Goal: Information Seeking & Learning: Learn about a topic

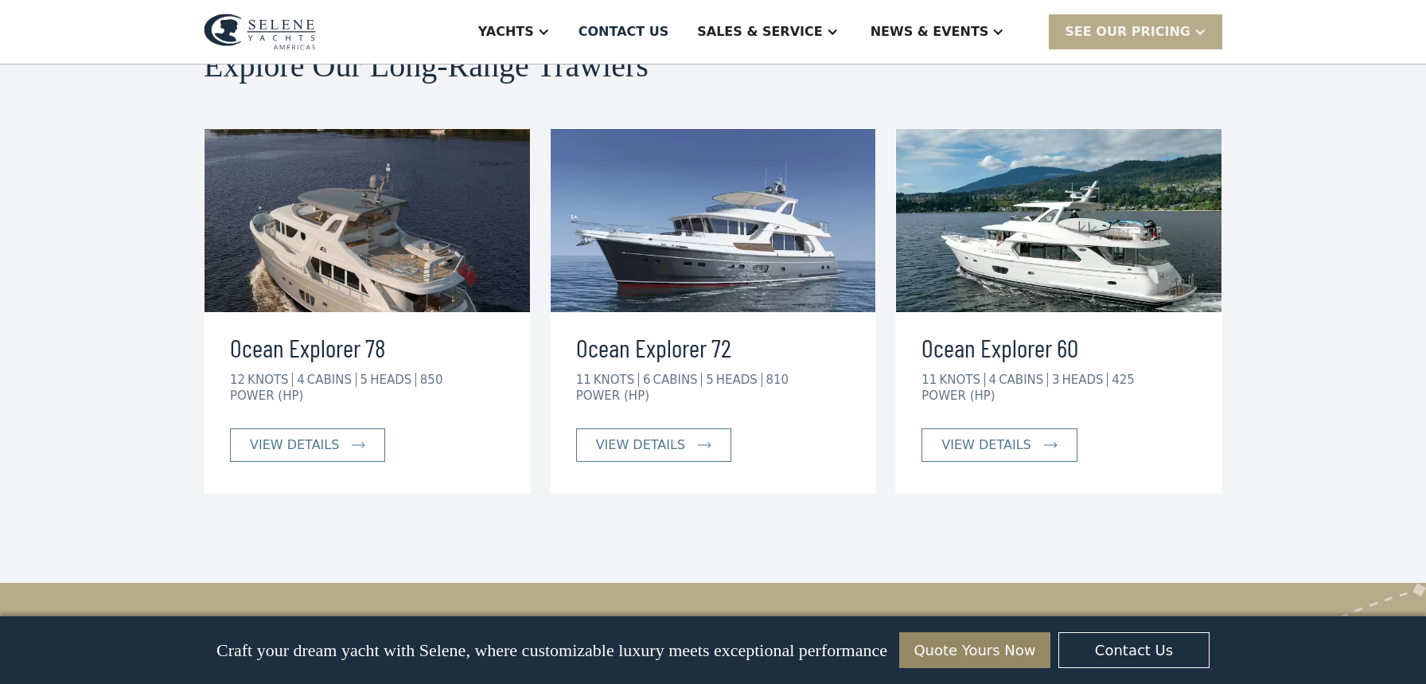
scroll to position [4054, 0]
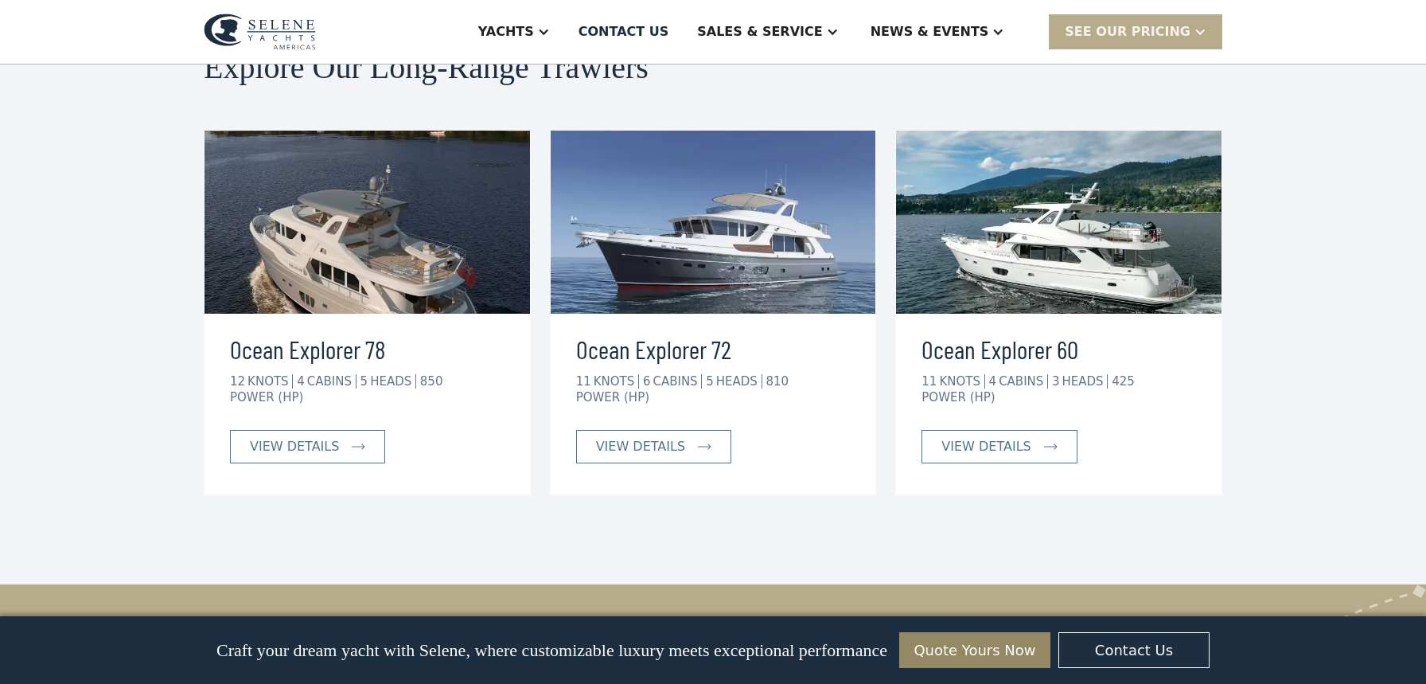
click at [1014, 192] on img at bounding box center [1059, 222] width 326 height 183
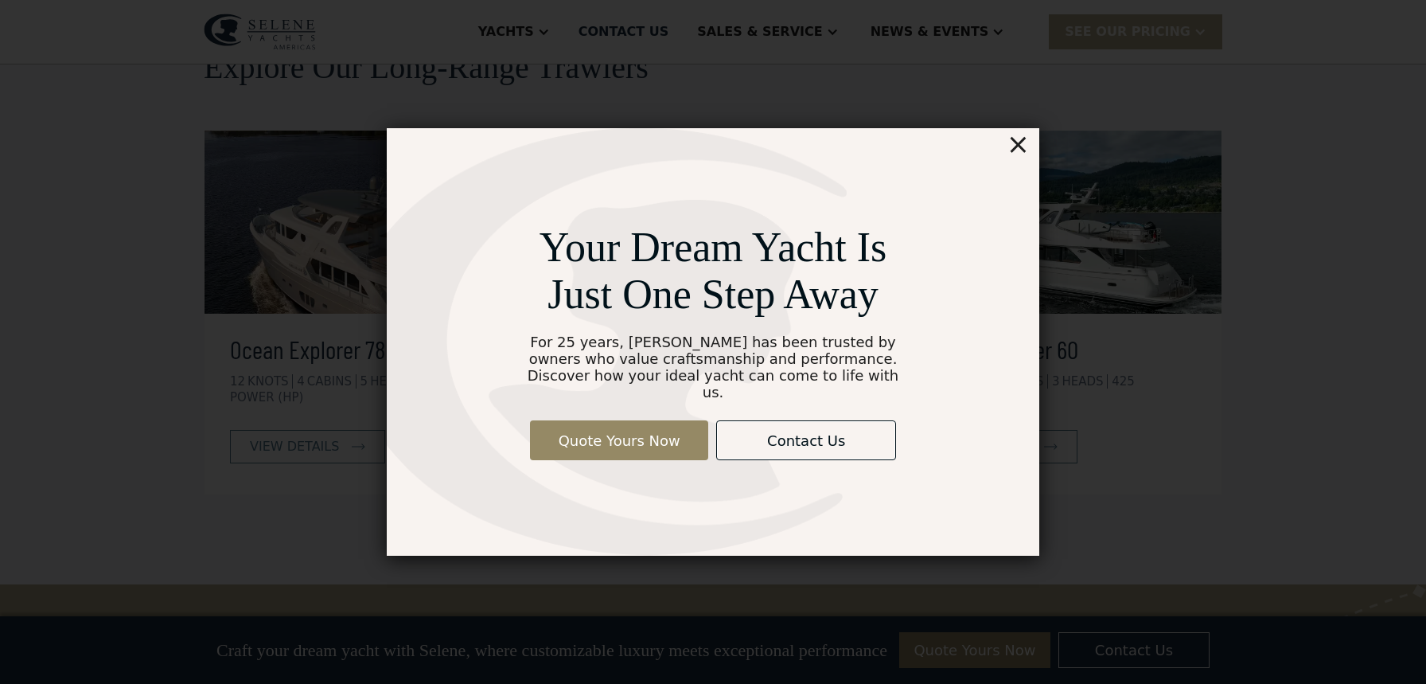
click at [1016, 153] on div "×" at bounding box center [1018, 144] width 23 height 32
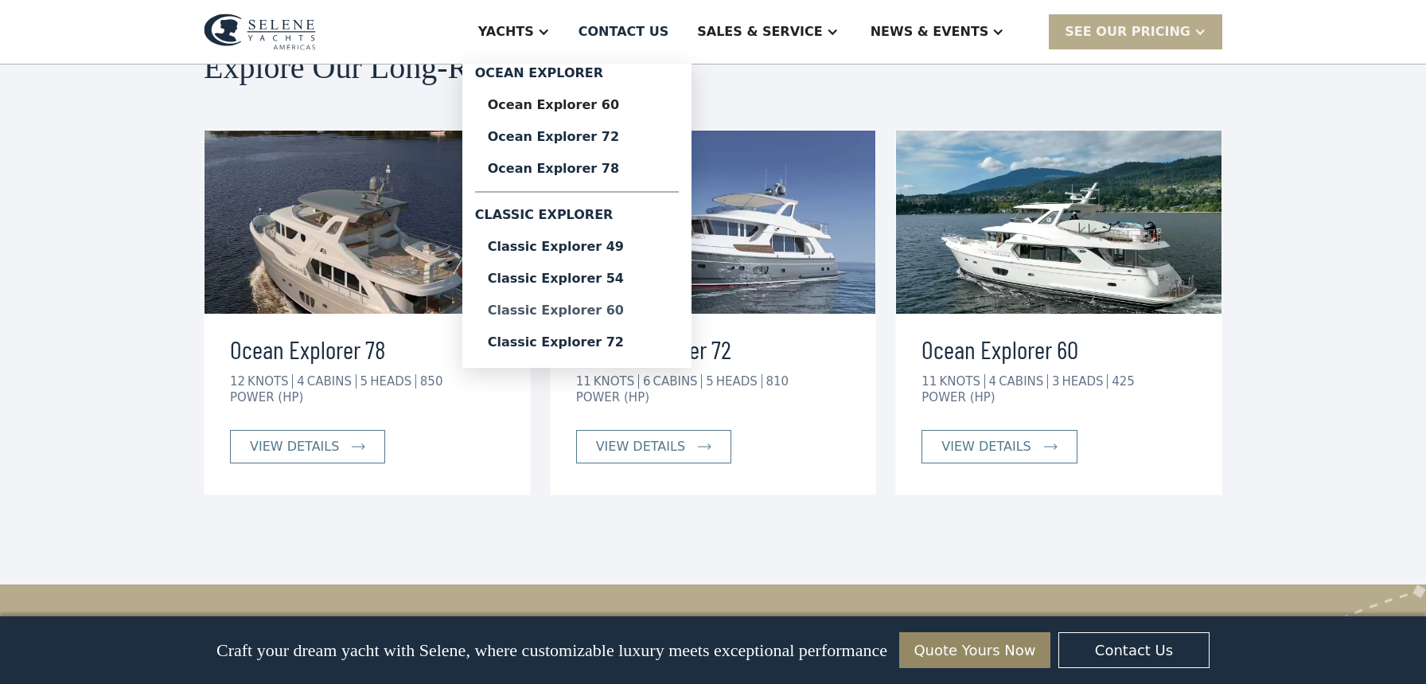
click at [635, 311] on div "Classic Explorer 60" at bounding box center [577, 310] width 178 height 13
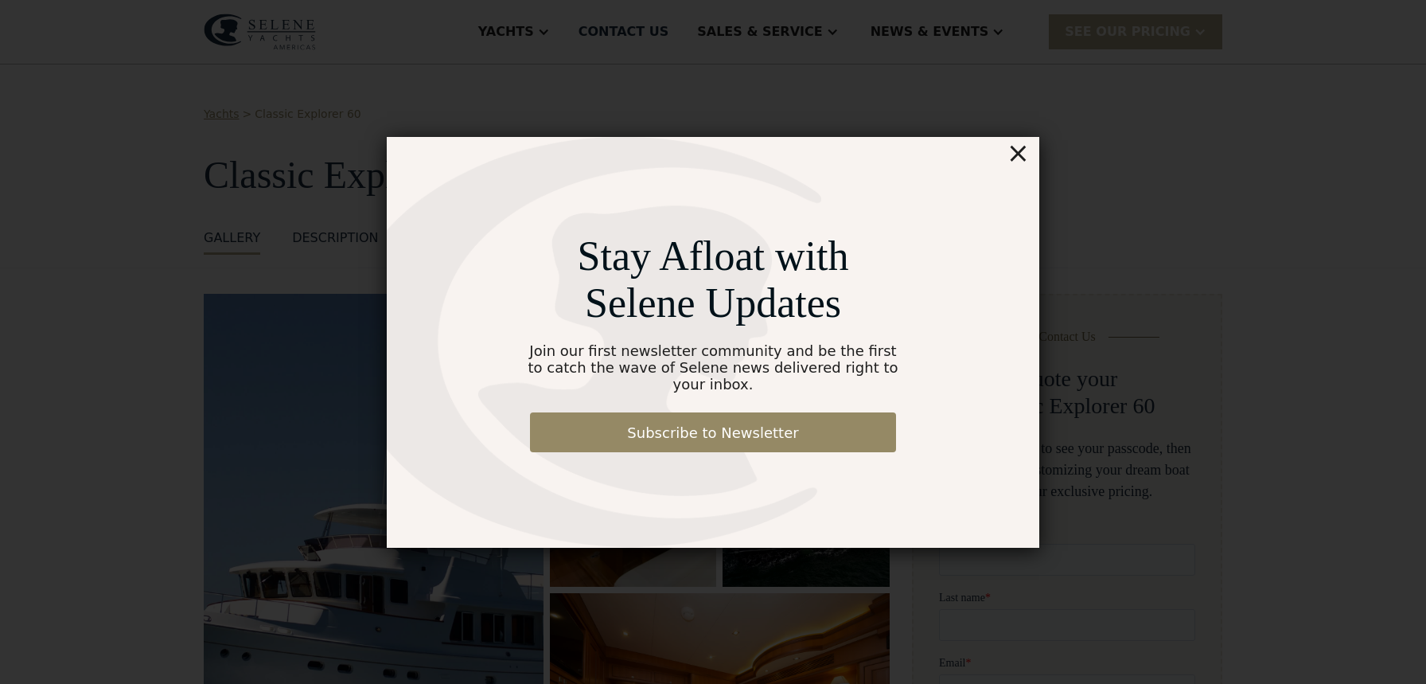
click at [1023, 164] on div "×" at bounding box center [1018, 153] width 23 height 32
